Goal: Communication & Community: Answer question/provide support

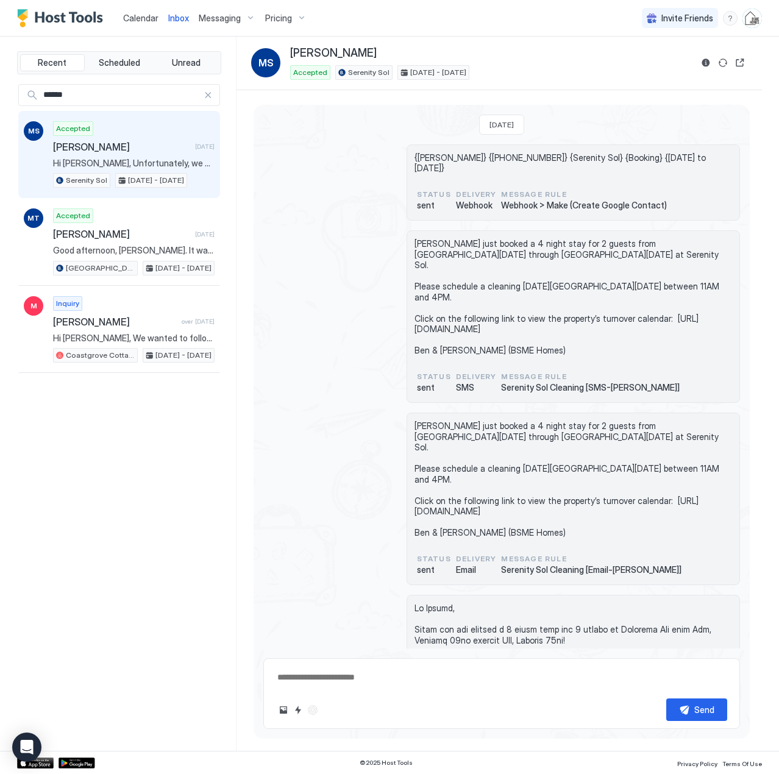
scroll to position [548, 0]
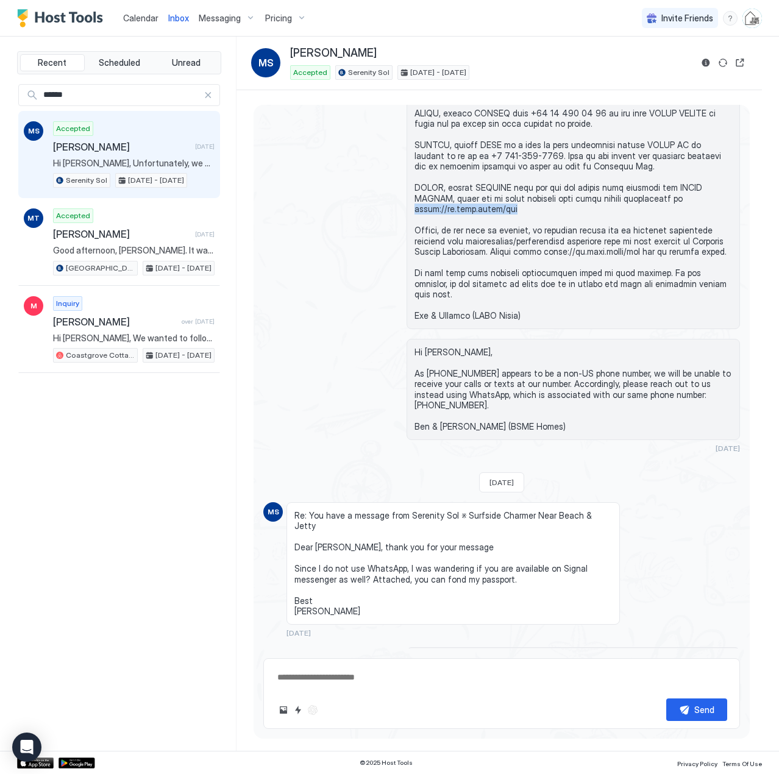
type textarea "*"
click at [144, 18] on span "Calendar" at bounding box center [140, 18] width 35 height 10
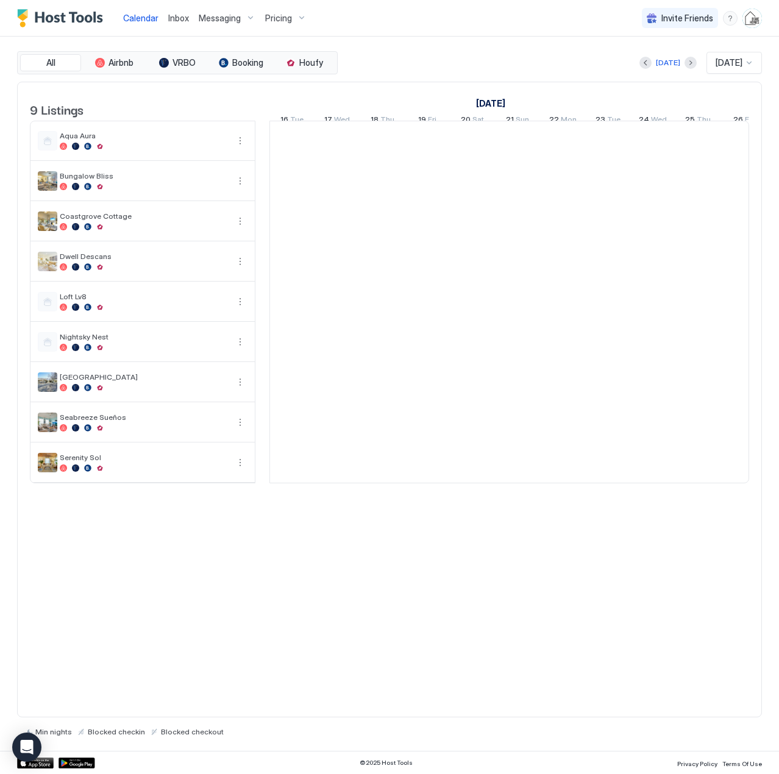
scroll to position [0, 677]
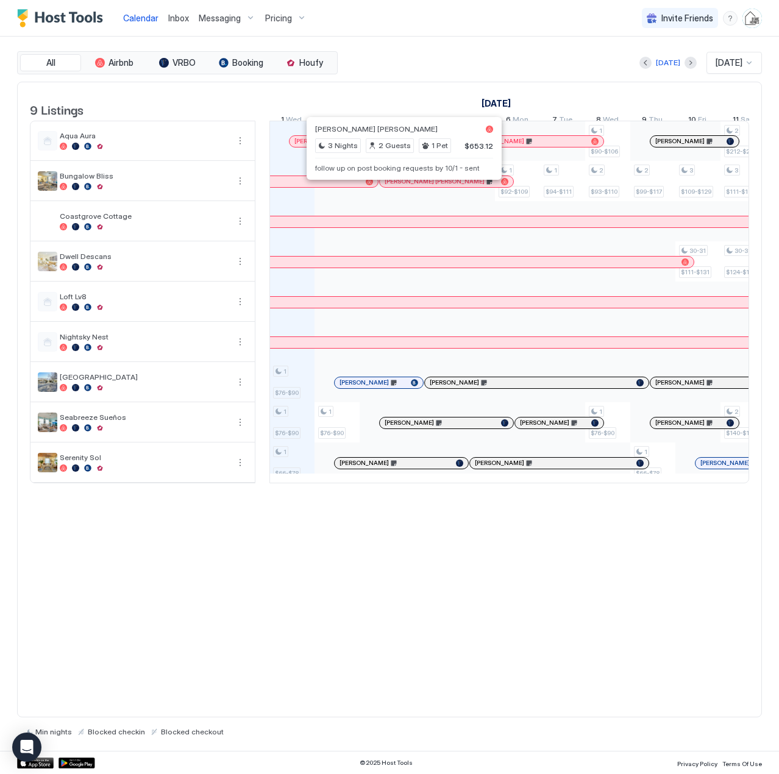
drag, startPoint x: 402, startPoint y: 191, endPoint x: 385, endPoint y: 190, distance: 16.5
click at [385, 185] on div "[PERSON_NAME] [PERSON_NAME]" at bounding box center [446, 181] width 124 height 8
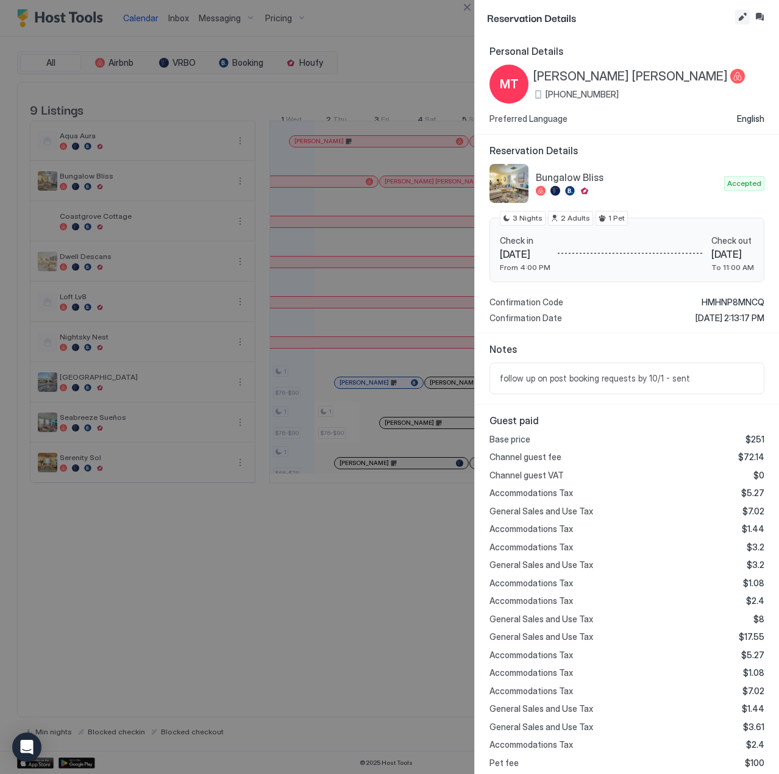
click at [737, 20] on button "Edit reservation" at bounding box center [742, 17] width 15 height 15
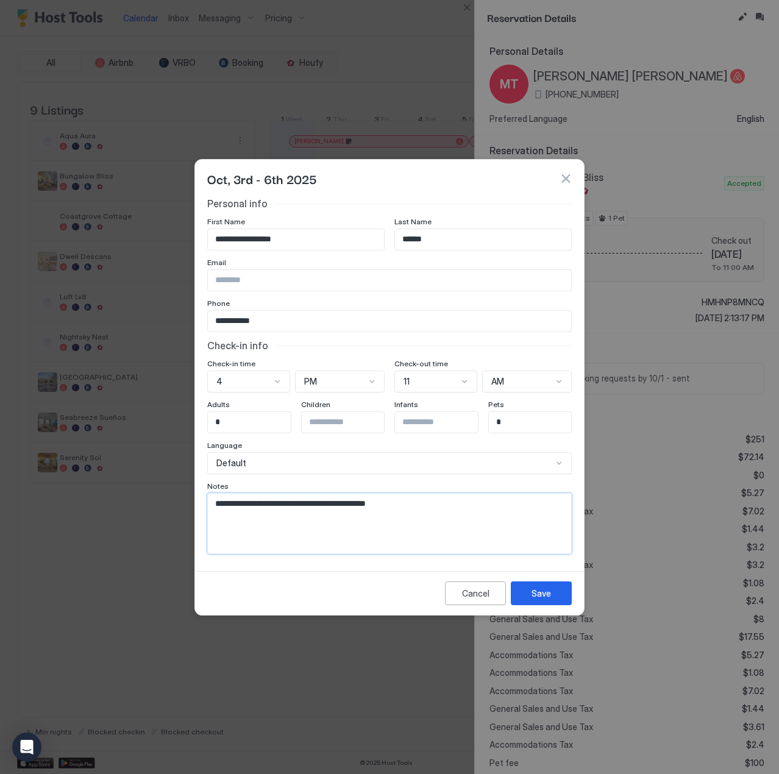
click at [403, 503] on textarea "**********" at bounding box center [389, 524] width 363 height 60
type textarea "**********"
click at [550, 597] on div "Save" at bounding box center [540, 593] width 19 height 13
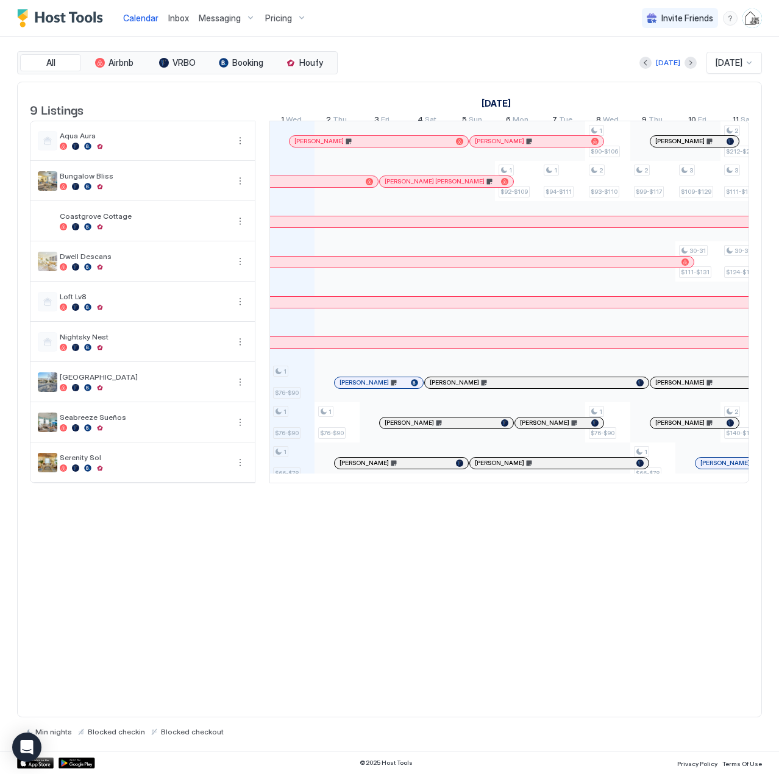
click at [425, 186] on div at bounding box center [425, 182] width 10 height 10
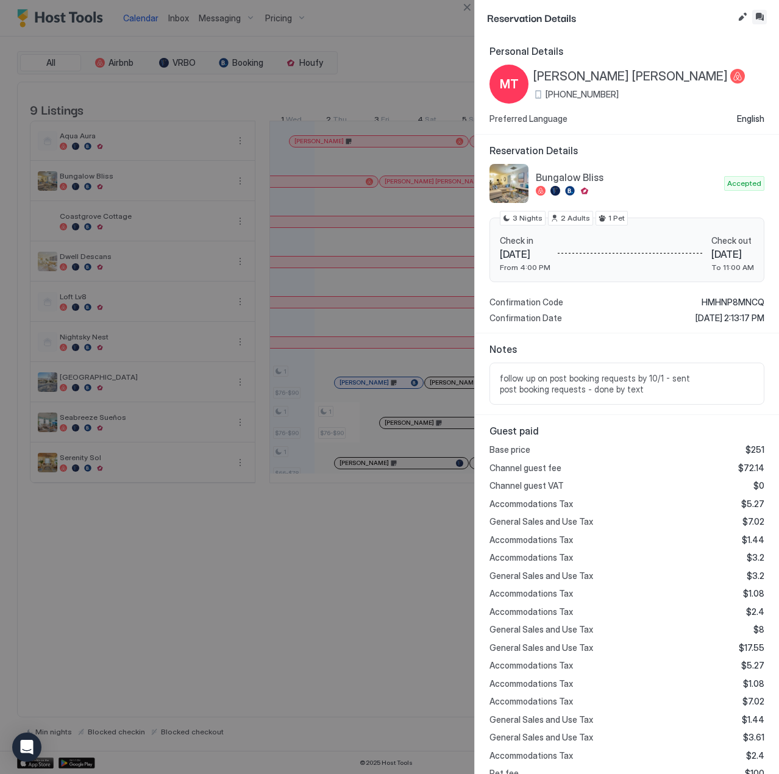
click at [755, 20] on button "Inbox" at bounding box center [759, 17] width 15 height 15
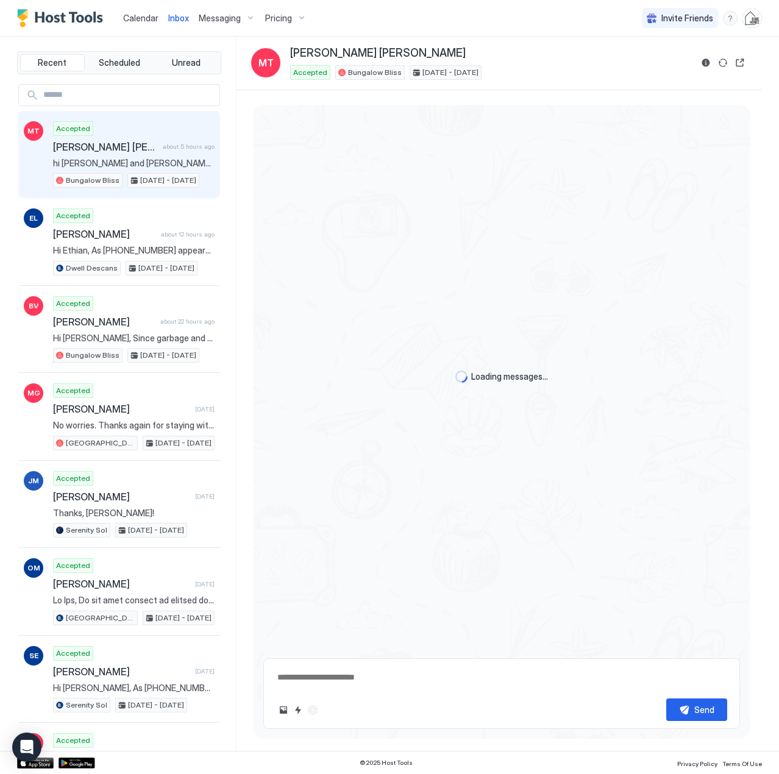
scroll to position [1443, 0]
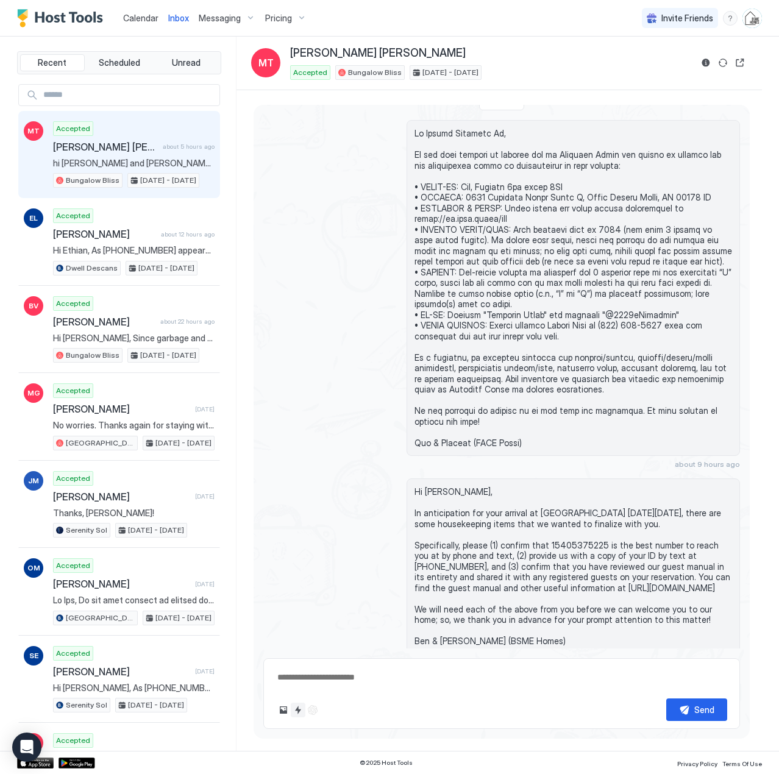
click at [297, 714] on button "Quick reply" at bounding box center [298, 710] width 15 height 15
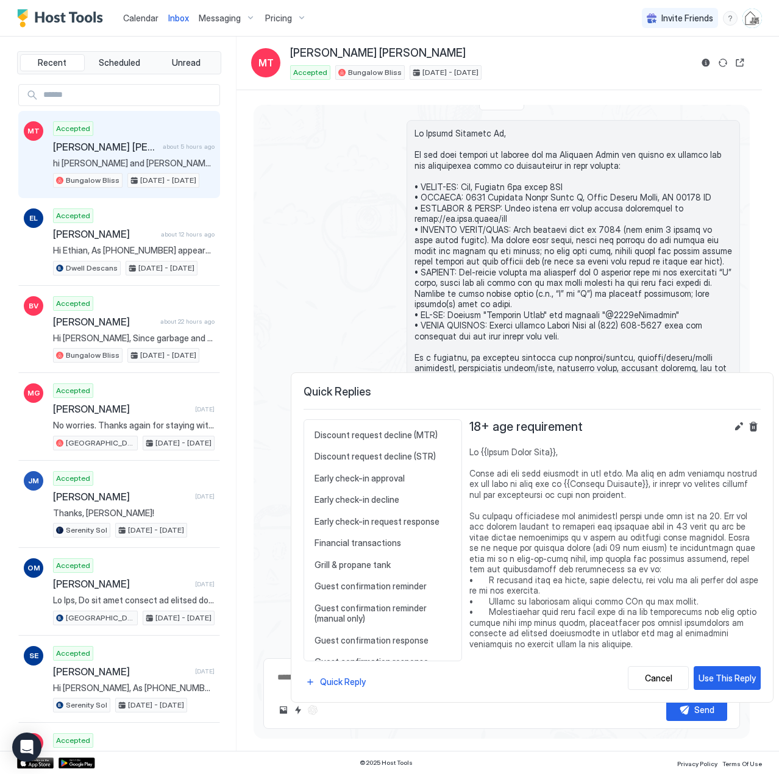
scroll to position [548, 0]
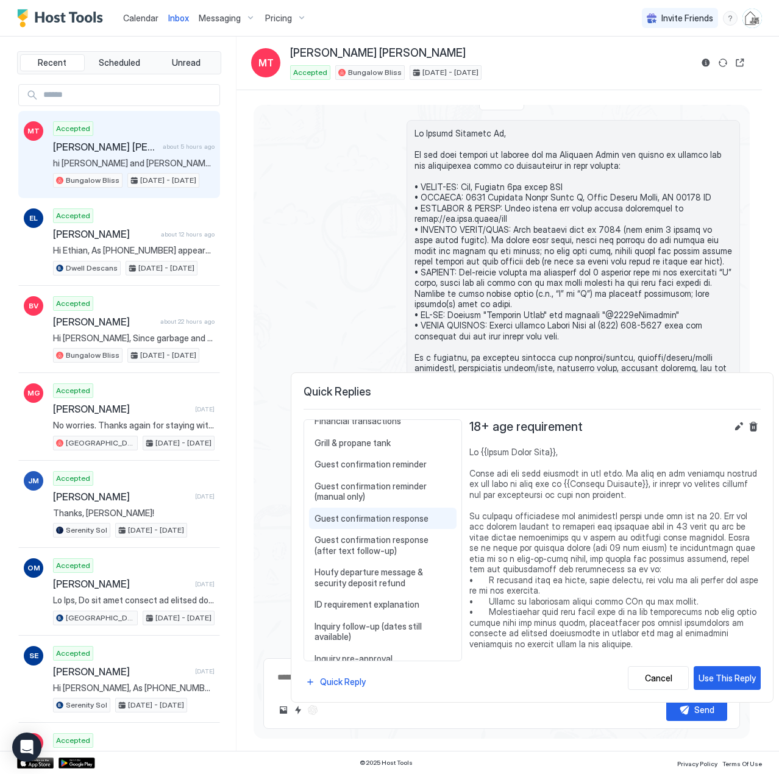
click at [346, 519] on span "Guest confirmation response" at bounding box center [382, 518] width 136 height 11
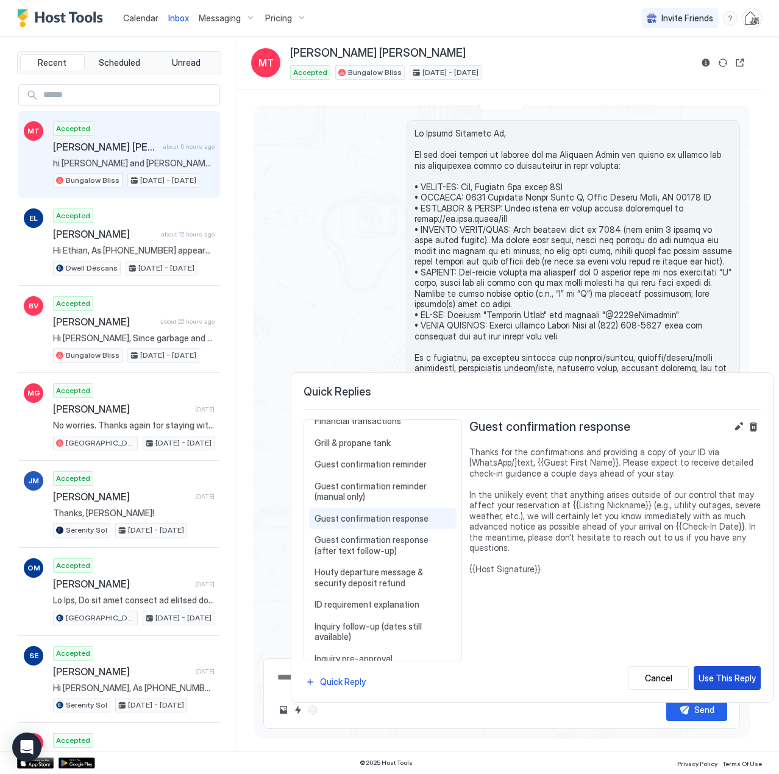
click at [717, 672] on div "Use This Reply" at bounding box center [726, 677] width 57 height 13
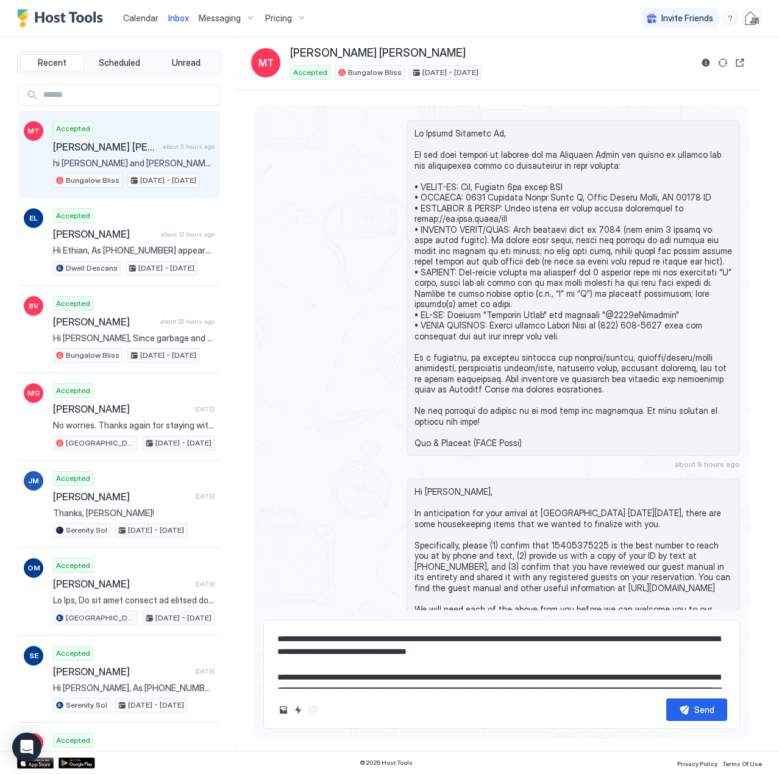
click at [299, 646] on textarea "**********" at bounding box center [501, 658] width 451 height 61
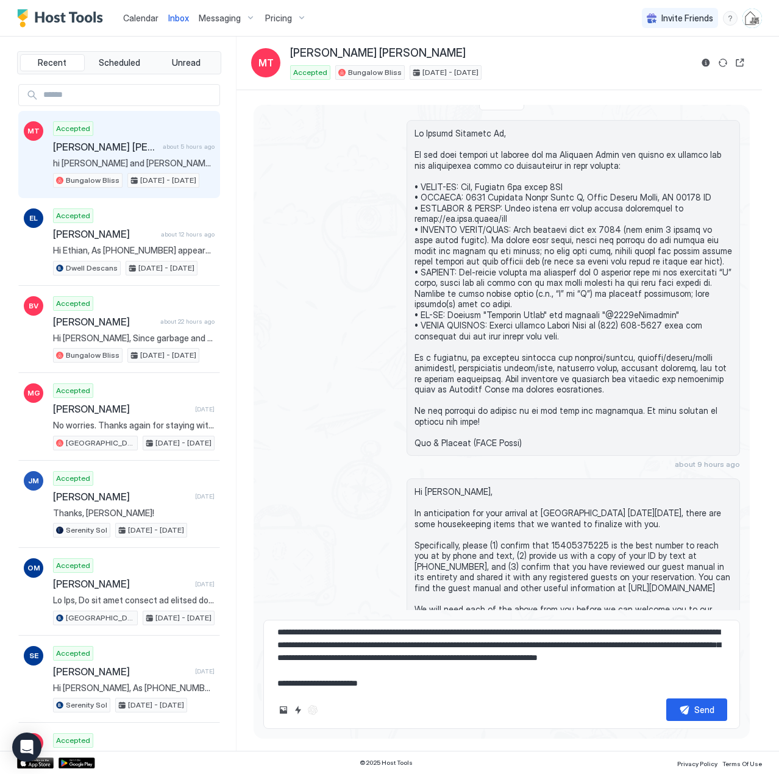
scroll to position [58, 0]
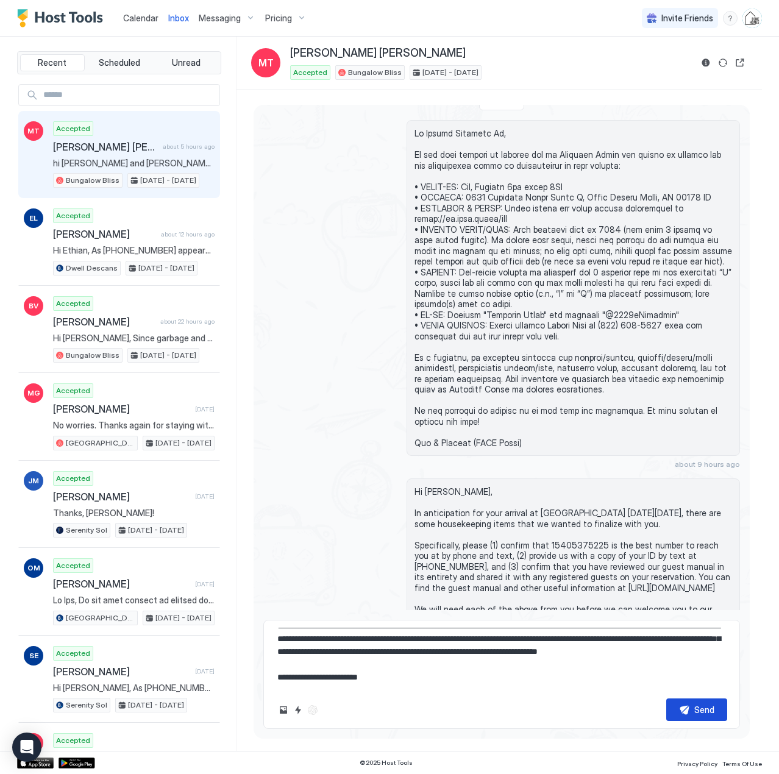
type textarea "**********"
click at [712, 707] on div "Send" at bounding box center [704, 709] width 20 height 13
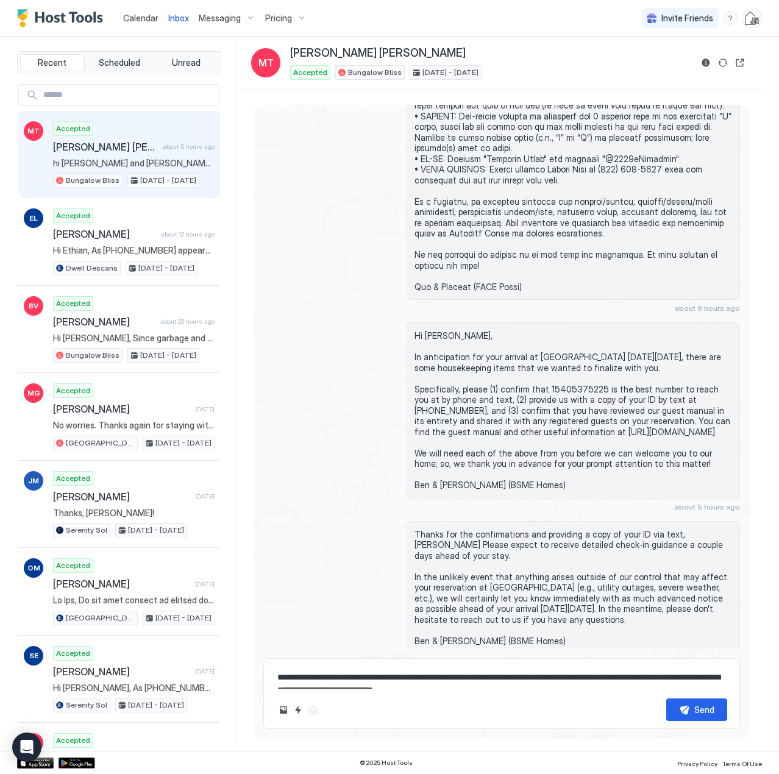
click at [140, 19] on span "Calendar" at bounding box center [140, 18] width 35 height 10
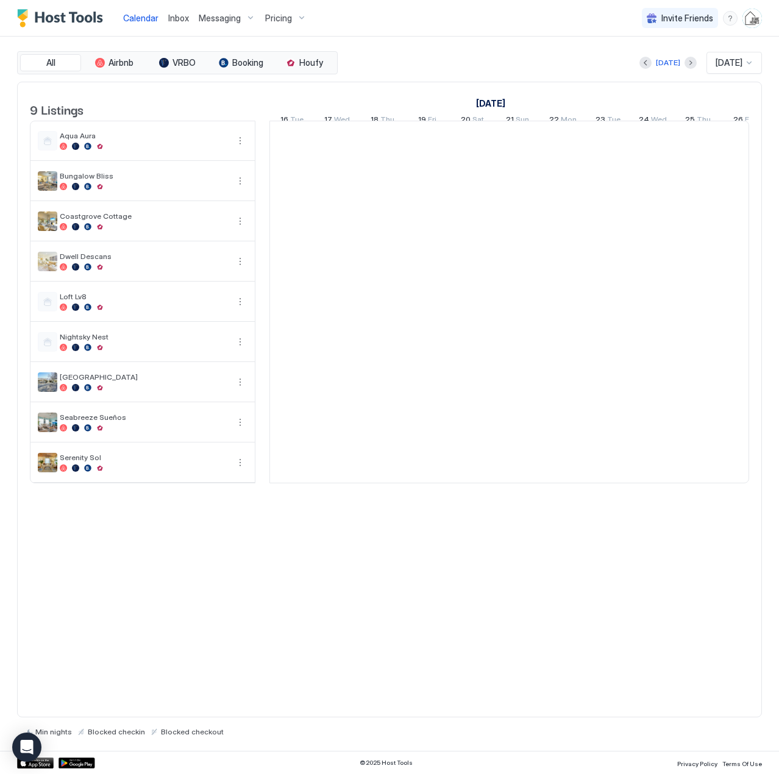
scroll to position [0, 677]
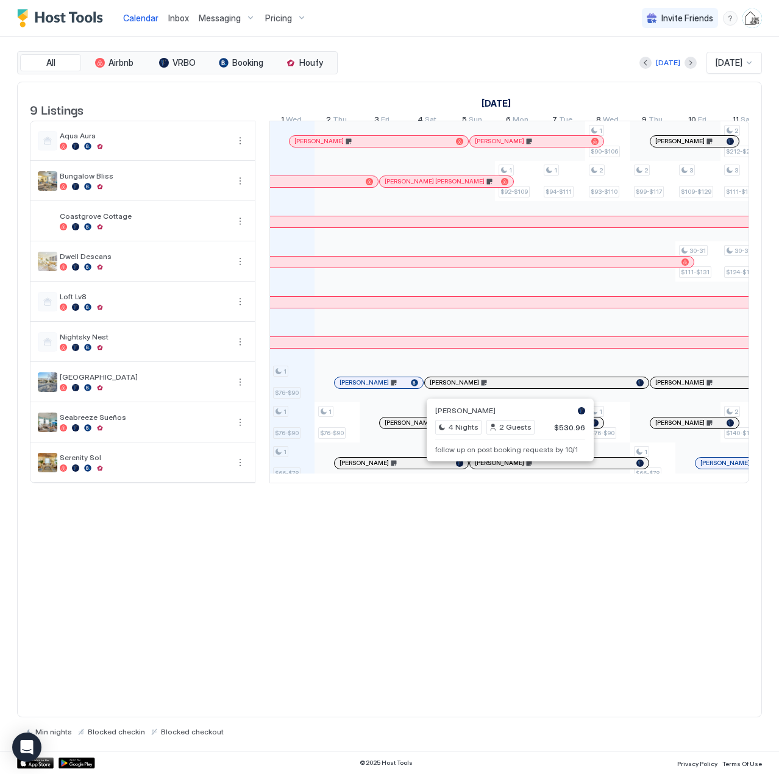
click at [505, 468] on div at bounding box center [505, 463] width 10 height 10
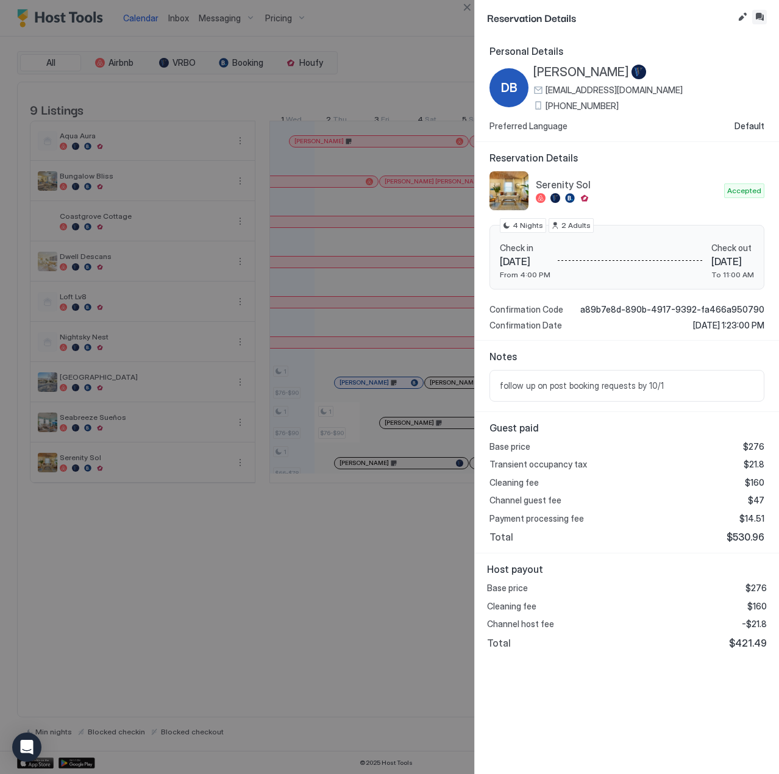
click at [756, 13] on button "Inbox" at bounding box center [759, 17] width 15 height 15
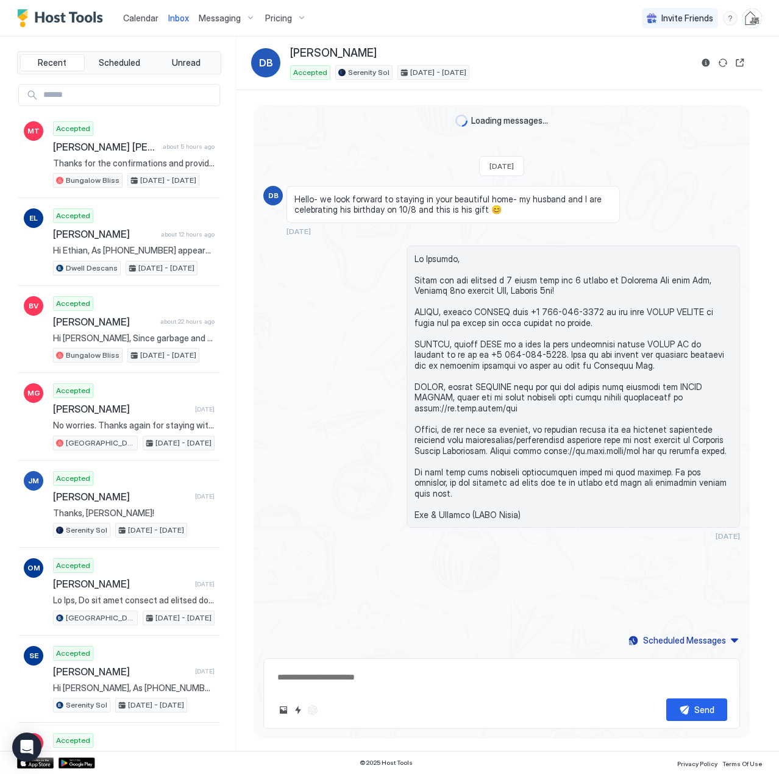
scroll to position [272, 0]
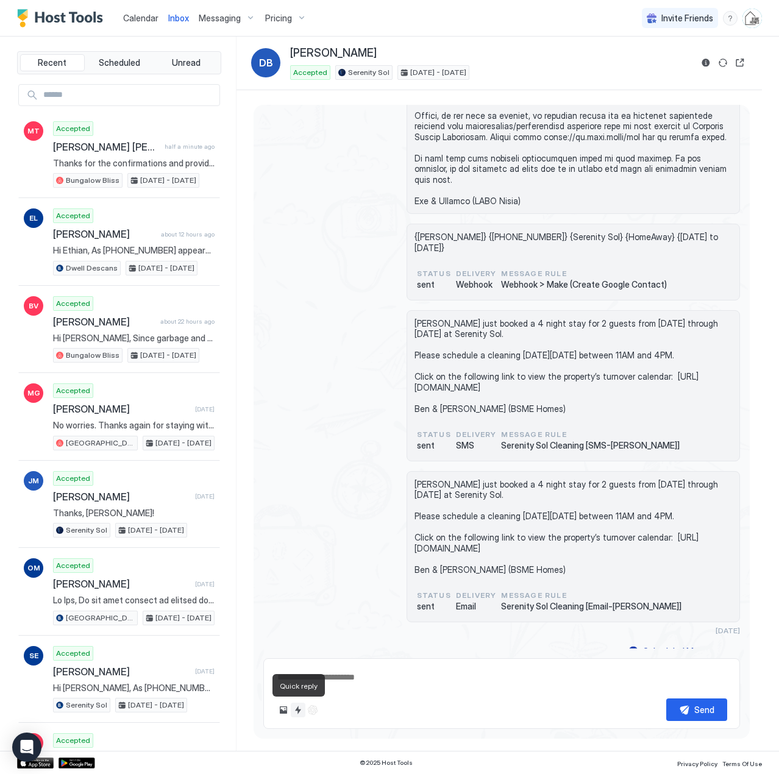
click at [300, 708] on button "Quick reply" at bounding box center [298, 710] width 15 height 15
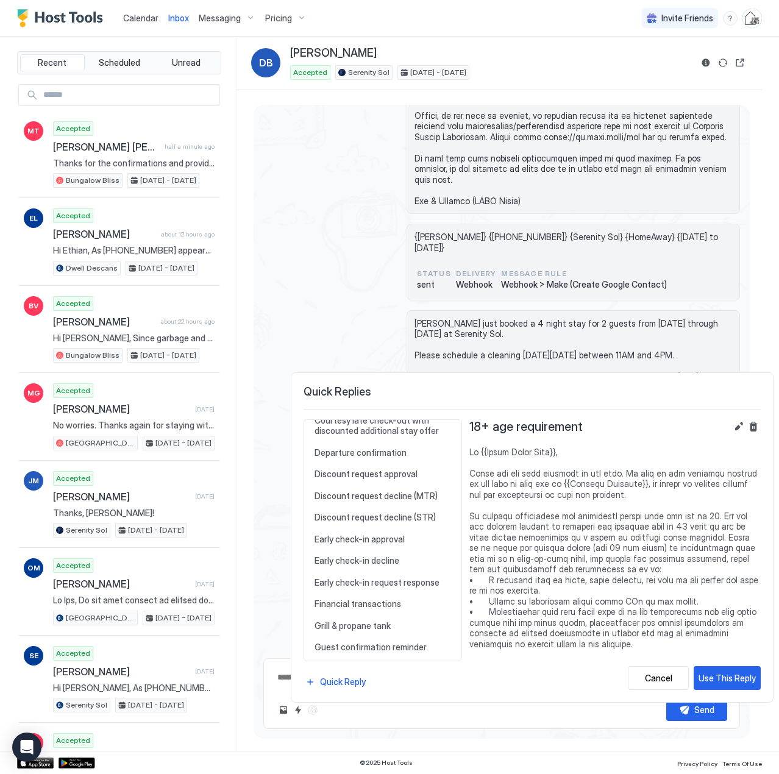
scroll to position [487, 0]
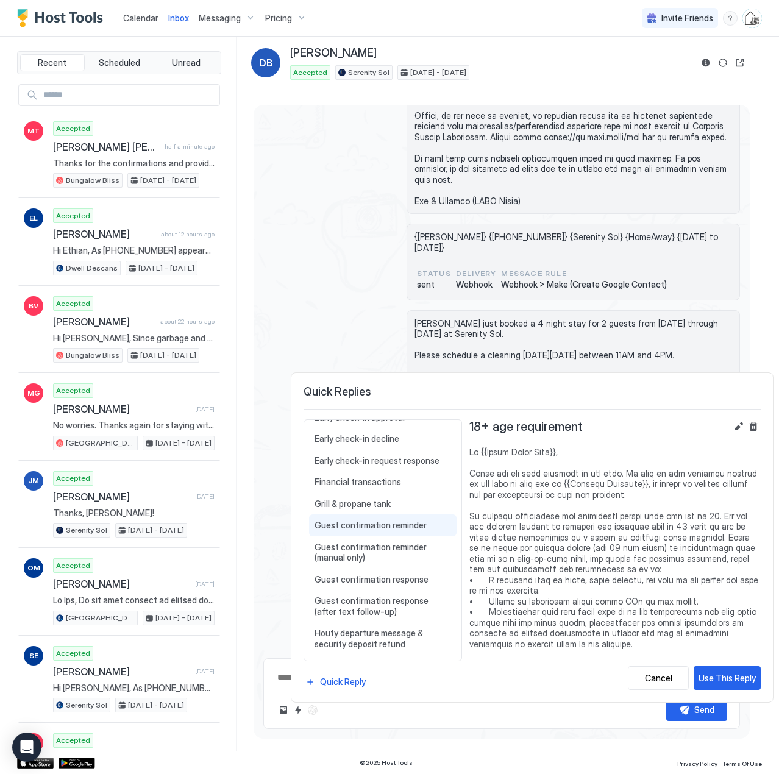
click at [350, 526] on span "Guest confirmation reminder" at bounding box center [382, 525] width 136 height 11
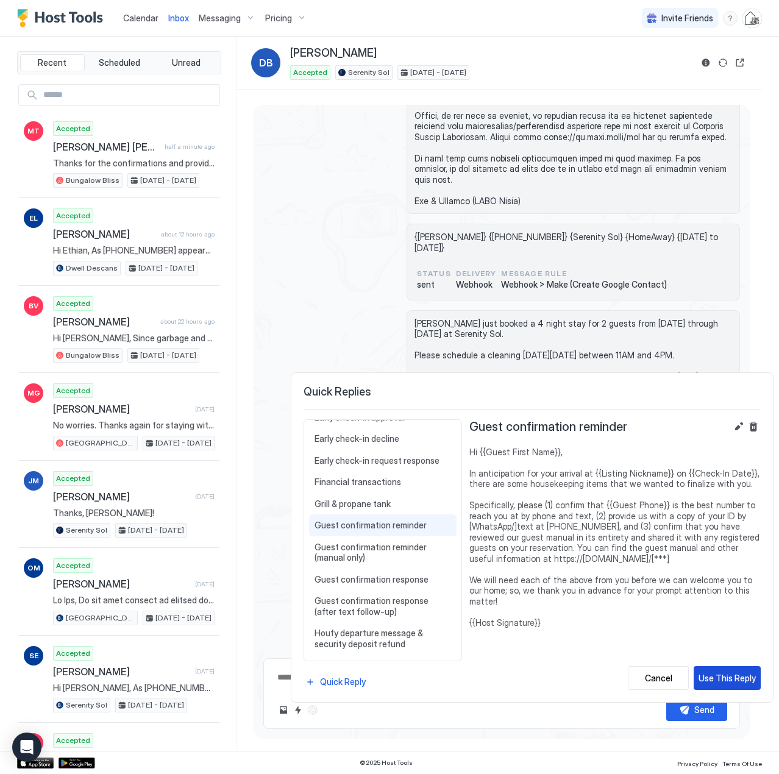
click at [743, 679] on div "Use This Reply" at bounding box center [726, 677] width 57 height 13
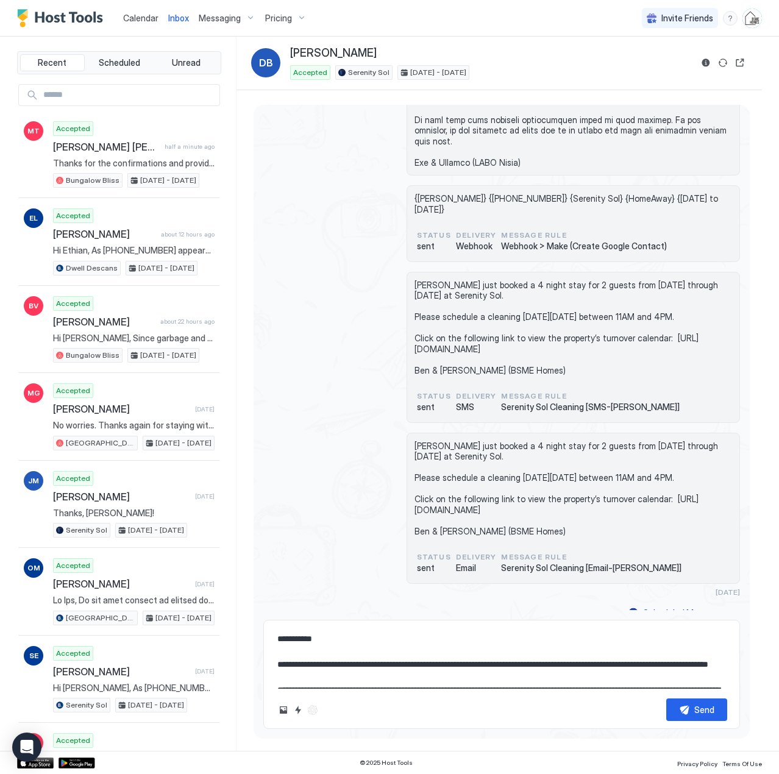
scroll to position [6, 0]
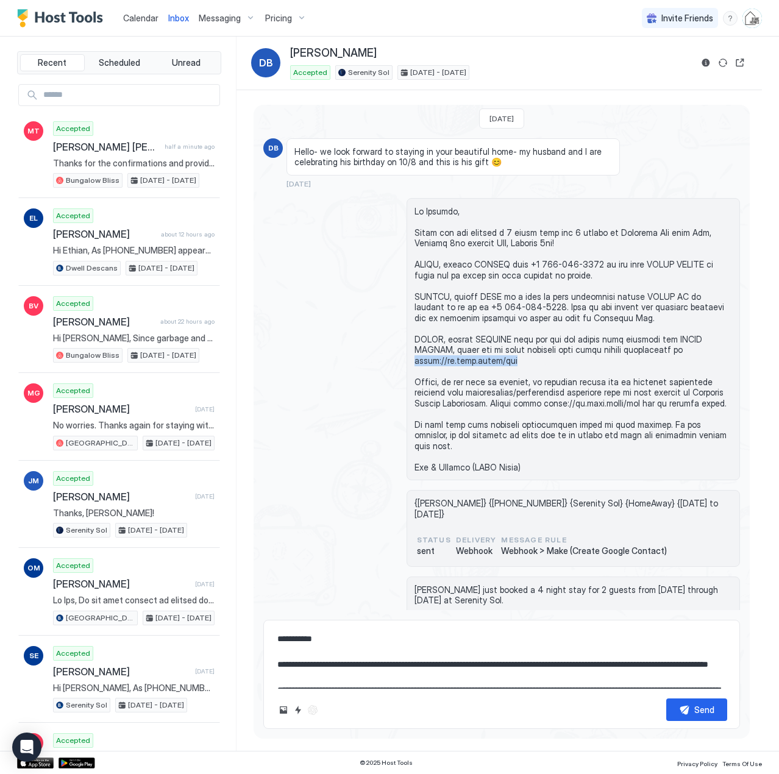
drag, startPoint x: 458, startPoint y: 362, endPoint x: 409, endPoint y: 364, distance: 49.4
click at [409, 364] on div at bounding box center [572, 339] width 333 height 283
copy span "[URL][DOMAIN_NAME]"
click at [331, 667] on textarea "**********" at bounding box center [501, 658] width 451 height 61
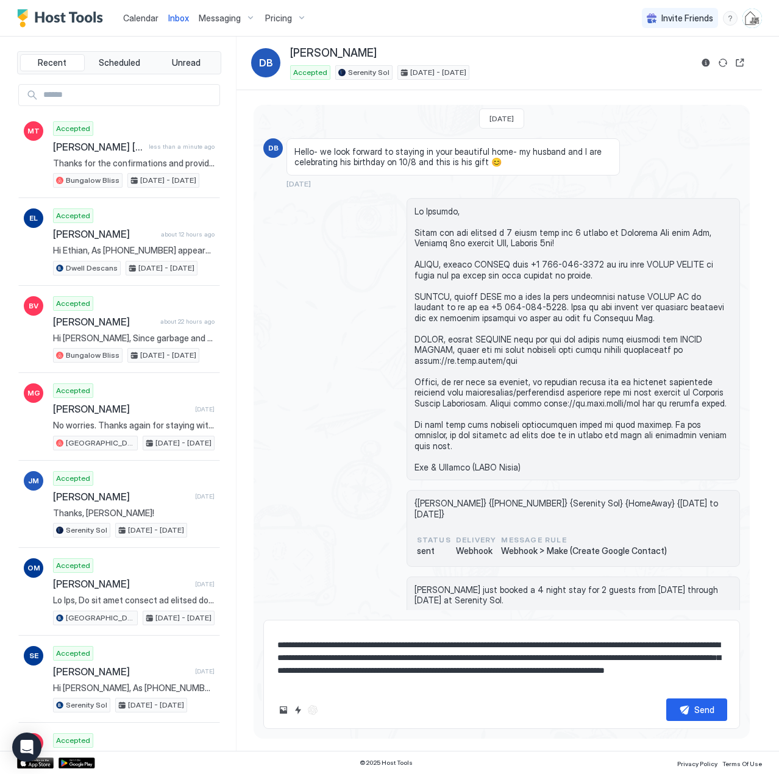
scroll to position [58, 0]
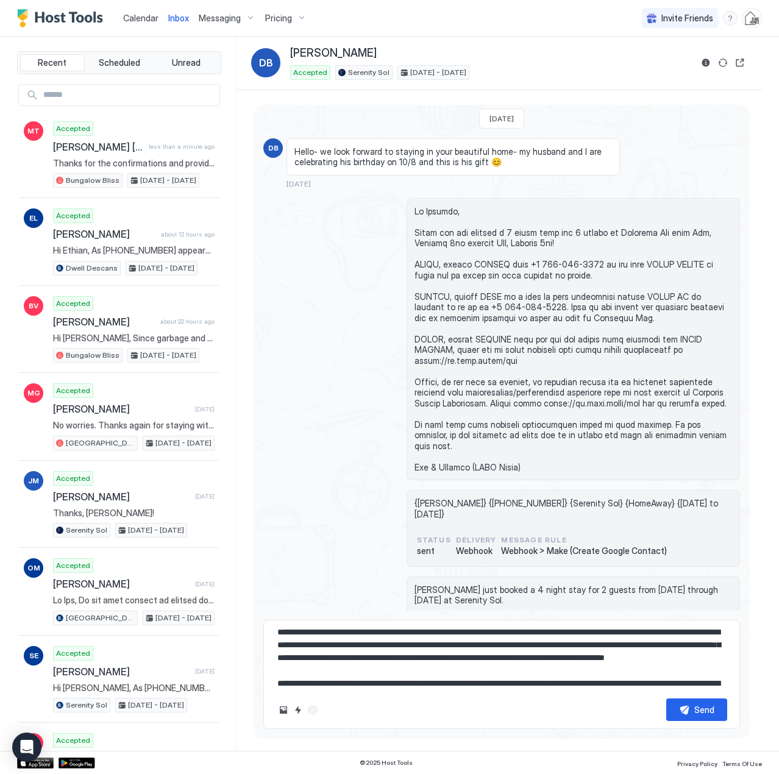
paste textarea
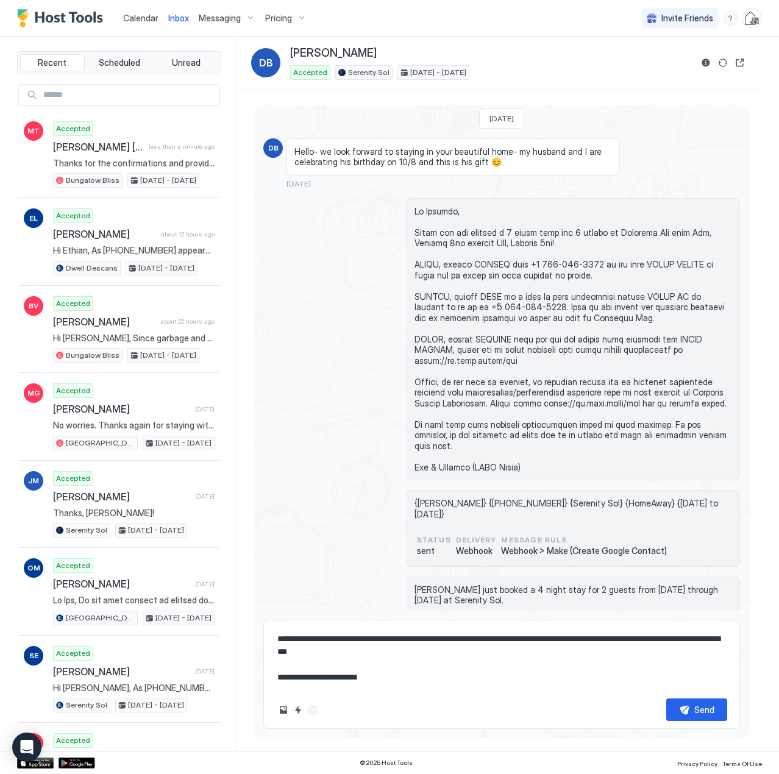
scroll to position [122, 0]
type textarea "**********"
click at [706, 712] on div "Send" at bounding box center [704, 709] width 20 height 13
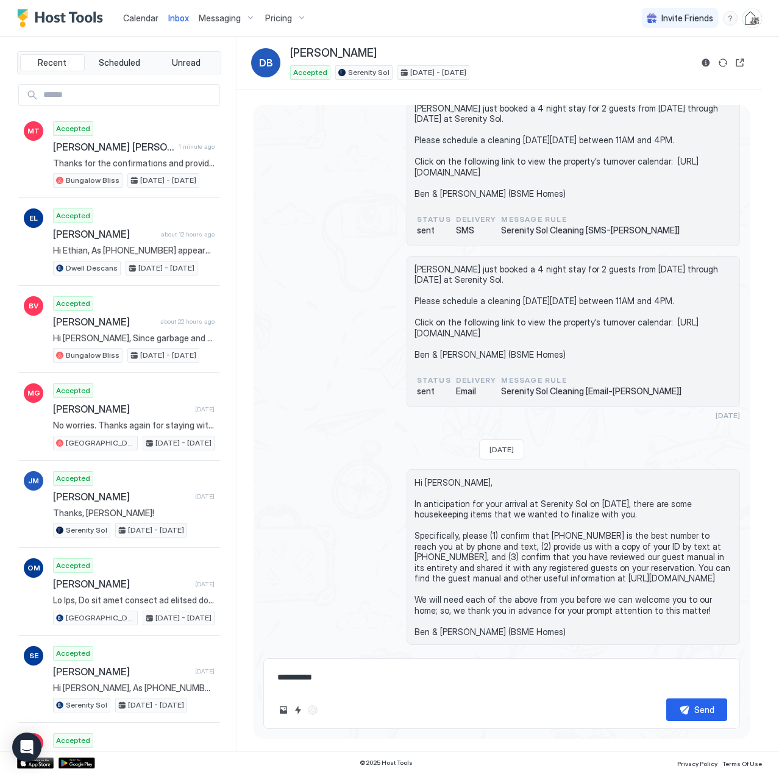
scroll to position [510, 0]
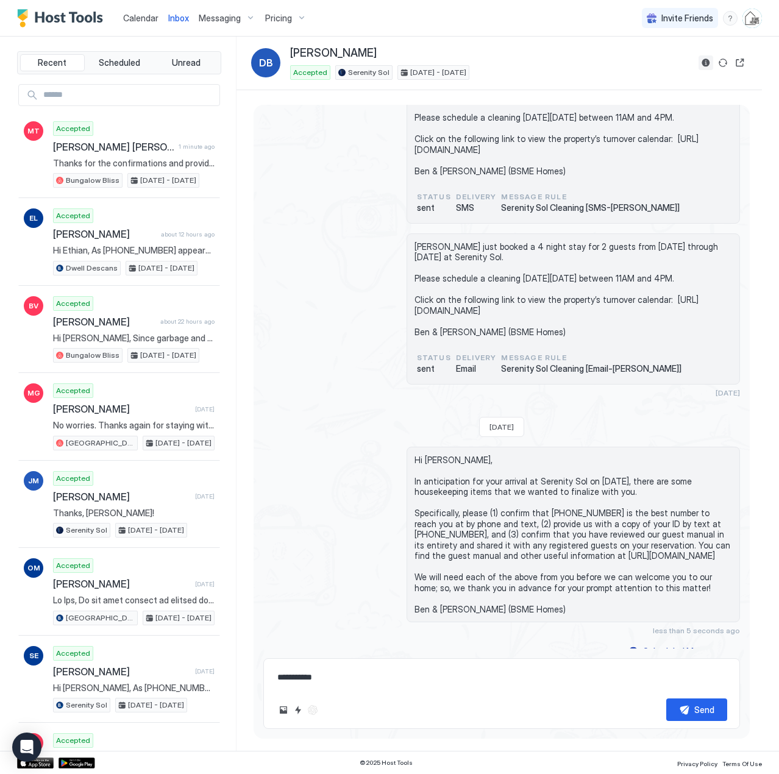
click at [703, 60] on button "Reservation information" at bounding box center [705, 62] width 15 height 15
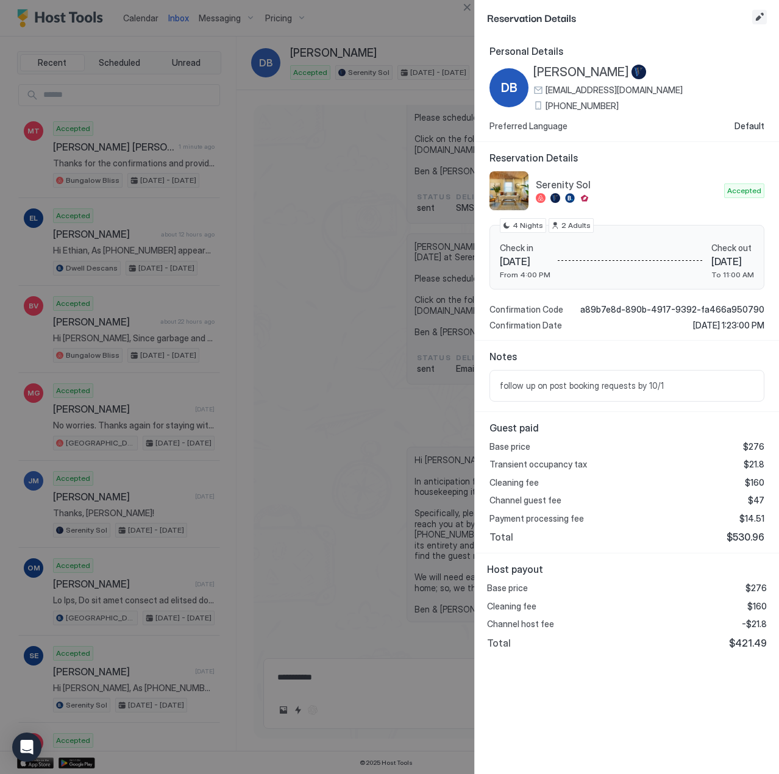
click at [765, 14] on button "Edit reservation" at bounding box center [759, 17] width 15 height 15
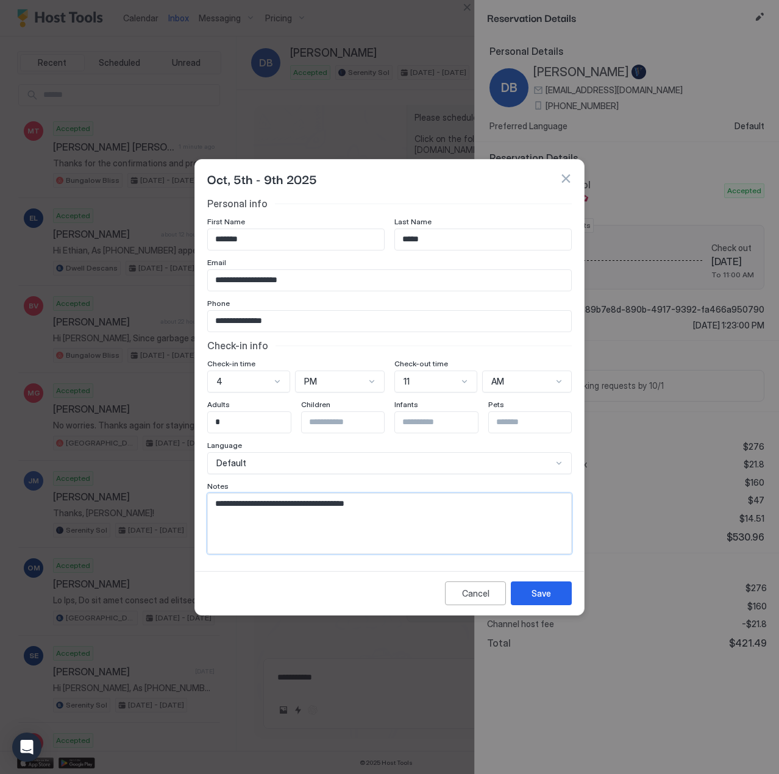
click at [442, 500] on textarea "**********" at bounding box center [389, 524] width 363 height 60
type textarea "**********"
click at [541, 592] on div "Save" at bounding box center [540, 593] width 19 height 13
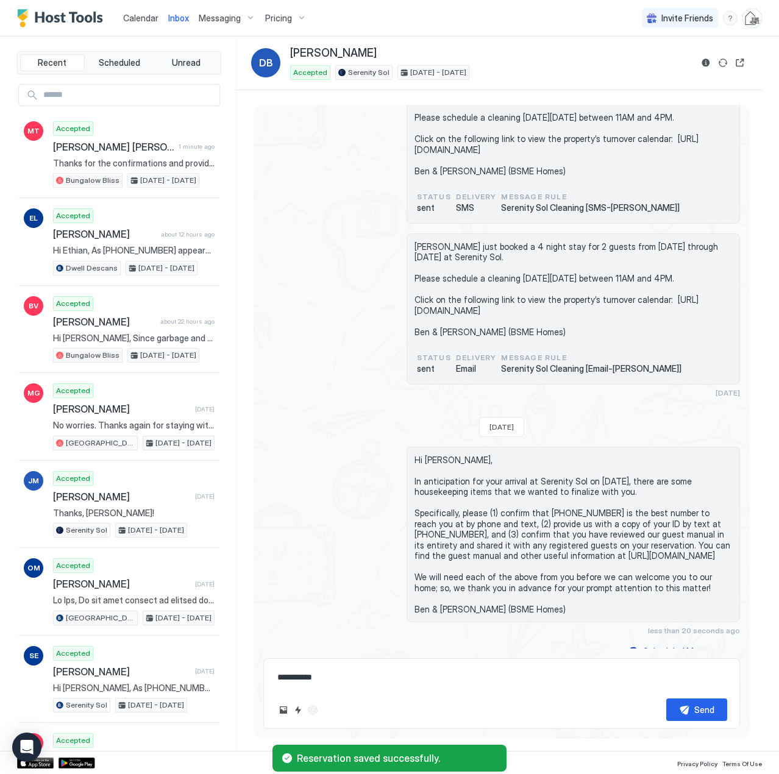
click at [146, 18] on span "Calendar" at bounding box center [140, 18] width 35 height 10
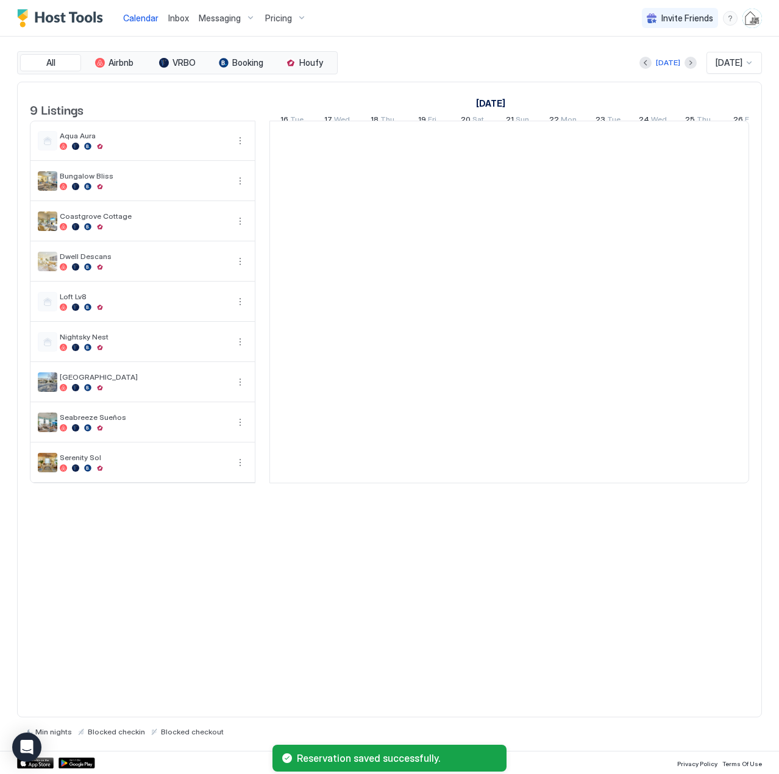
scroll to position [0, 677]
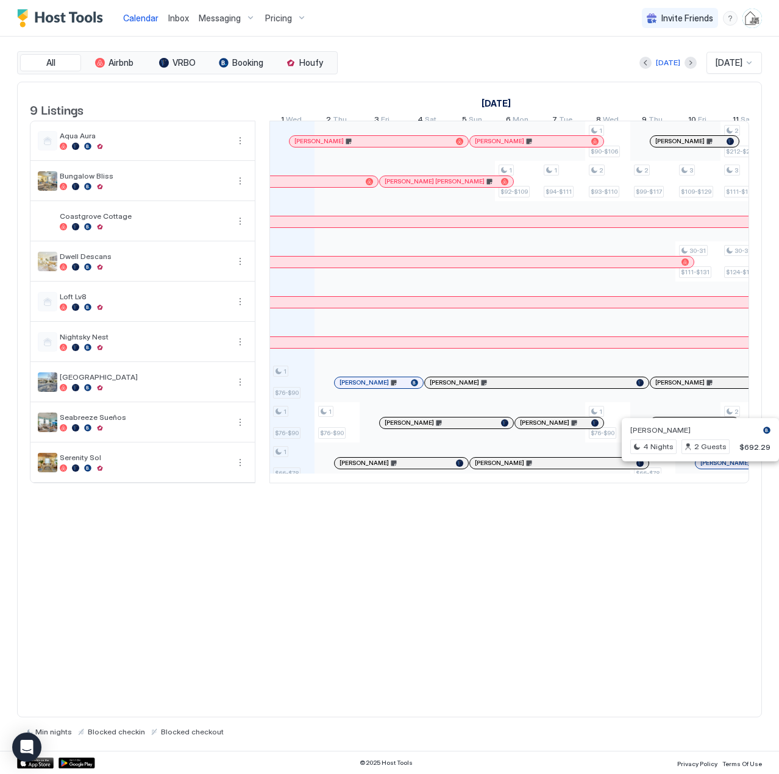
click at [728, 468] on div at bounding box center [729, 463] width 10 height 10
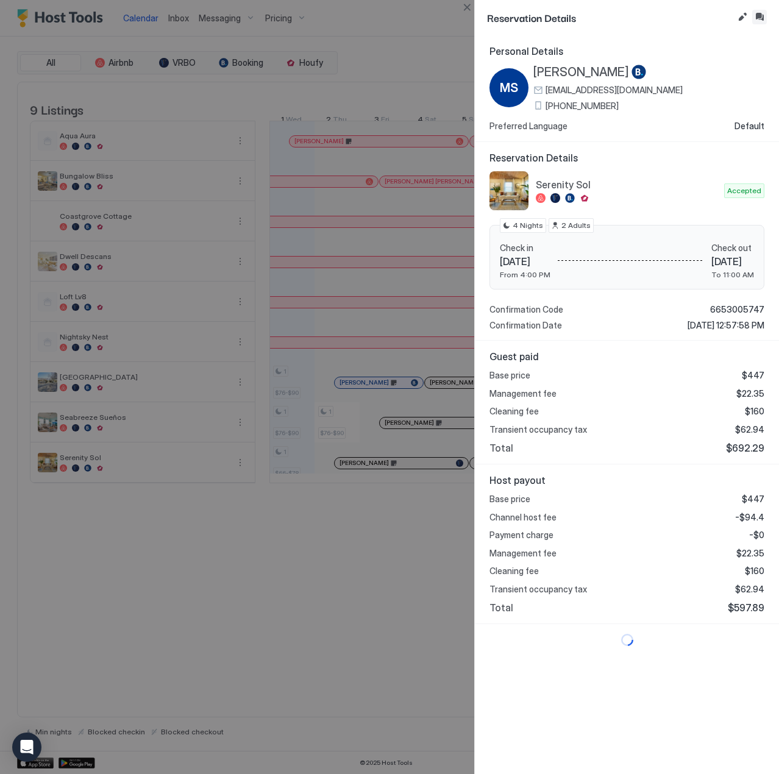
click at [758, 14] on button "Inbox" at bounding box center [759, 17] width 15 height 15
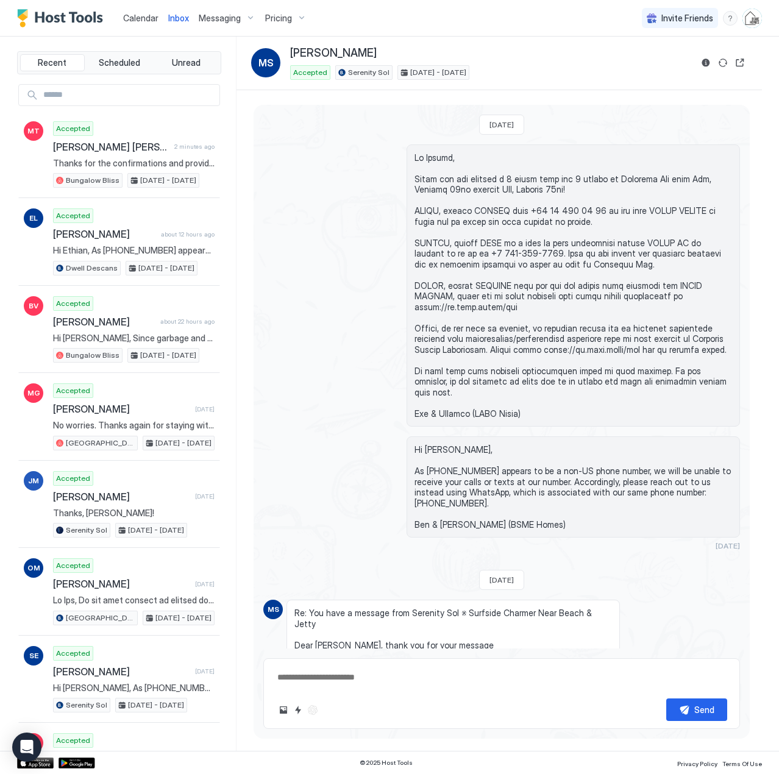
scroll to position [668, 0]
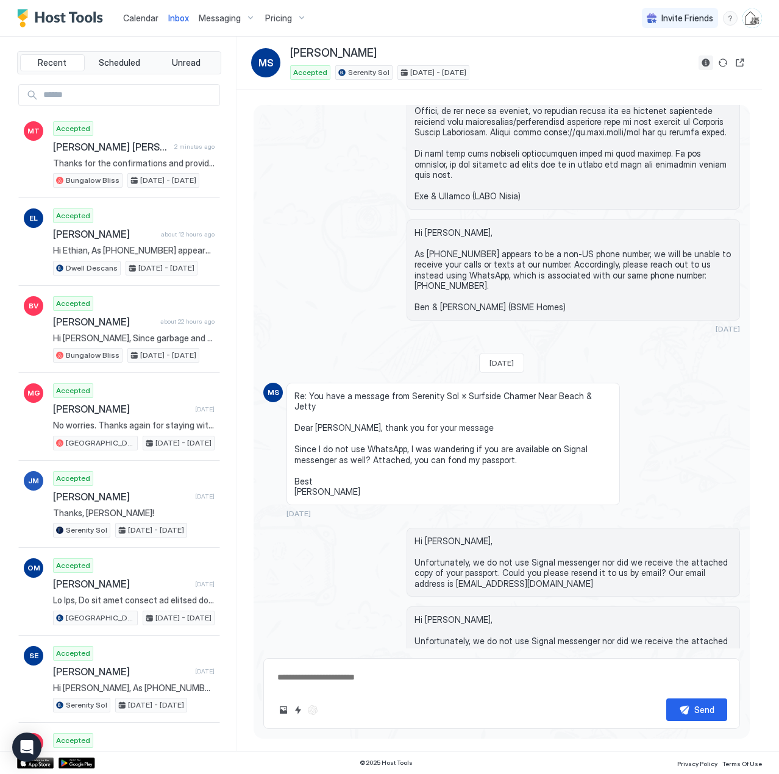
click at [709, 63] on button "Reservation information" at bounding box center [705, 62] width 15 height 15
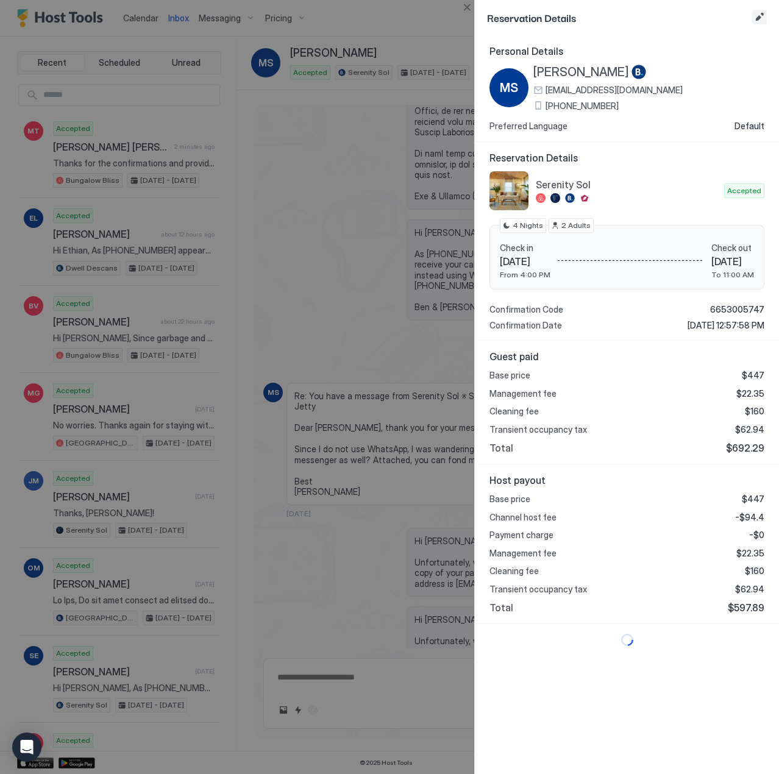
click at [761, 23] on button "Edit reservation" at bounding box center [759, 17] width 15 height 15
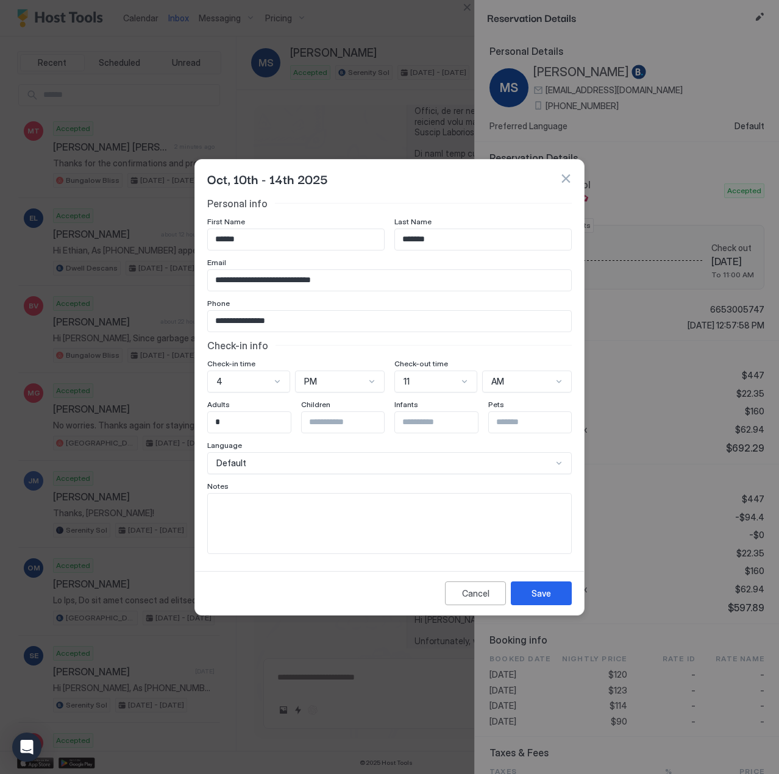
click at [341, 511] on textarea "Input Field" at bounding box center [389, 524] width 363 height 60
type textarea "**********"
click at [543, 598] on div "Save" at bounding box center [540, 593] width 19 height 13
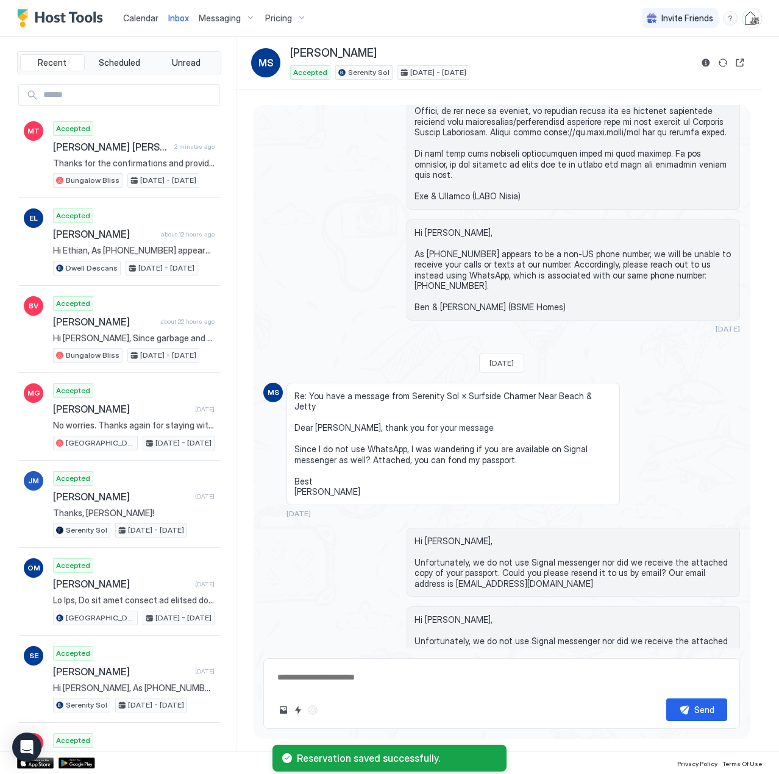
click at [139, 18] on span "Calendar" at bounding box center [140, 18] width 35 height 10
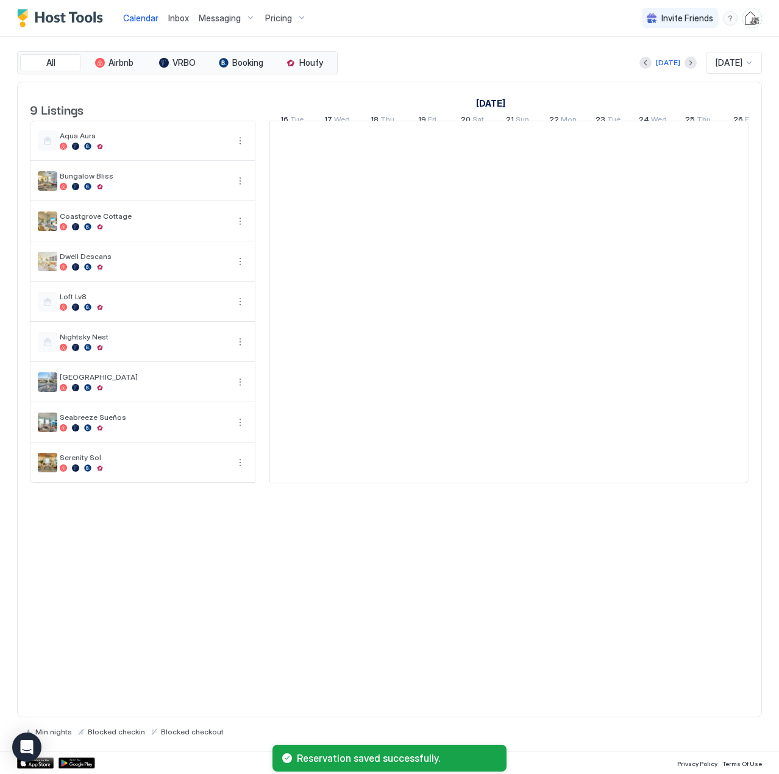
scroll to position [0, 677]
